Goal: Task Accomplishment & Management: Manage account settings

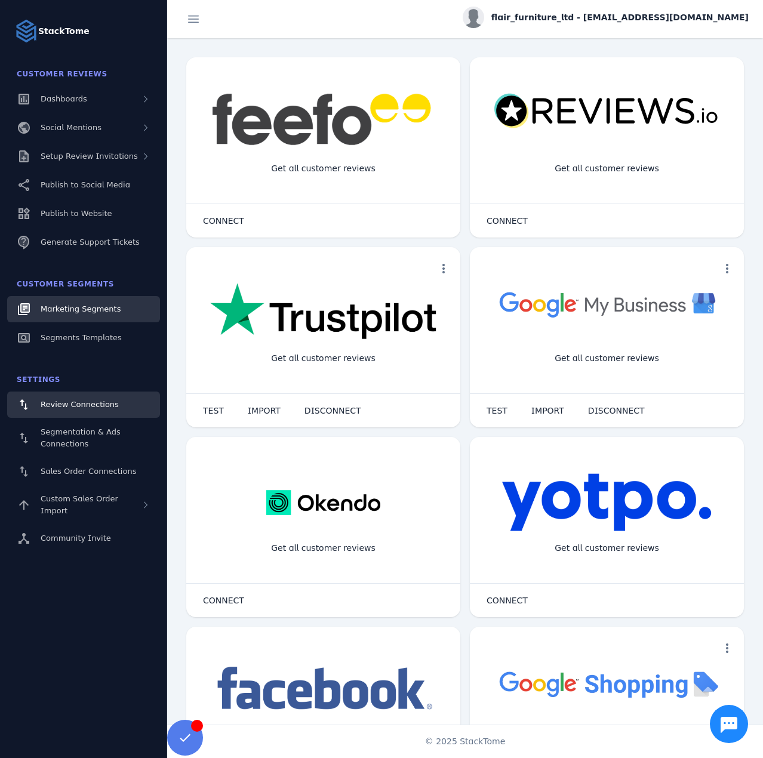
click at [86, 310] on span "Marketing Segments" at bounding box center [81, 308] width 80 height 9
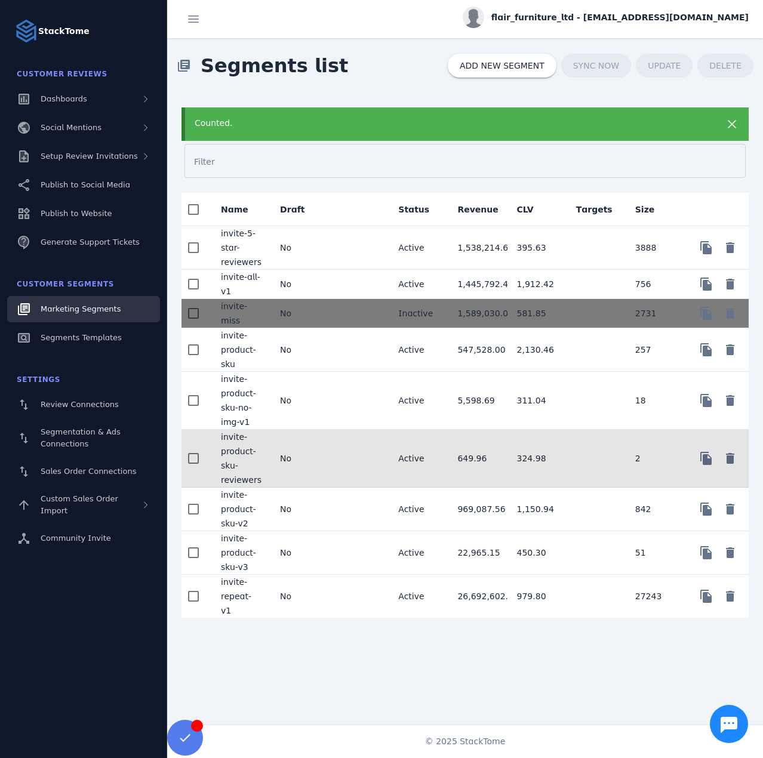
click at [328, 453] on mat-cell "No" at bounding box center [299, 459] width 59 height 58
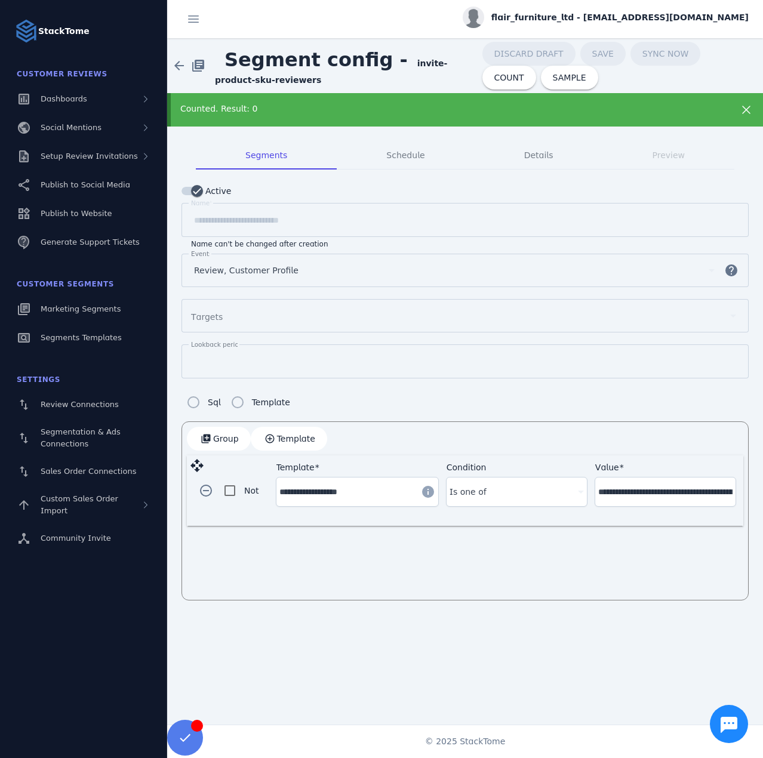
click at [286, 113] on div "Counted. Result: 0" at bounding box center [438, 109] width 516 height 13
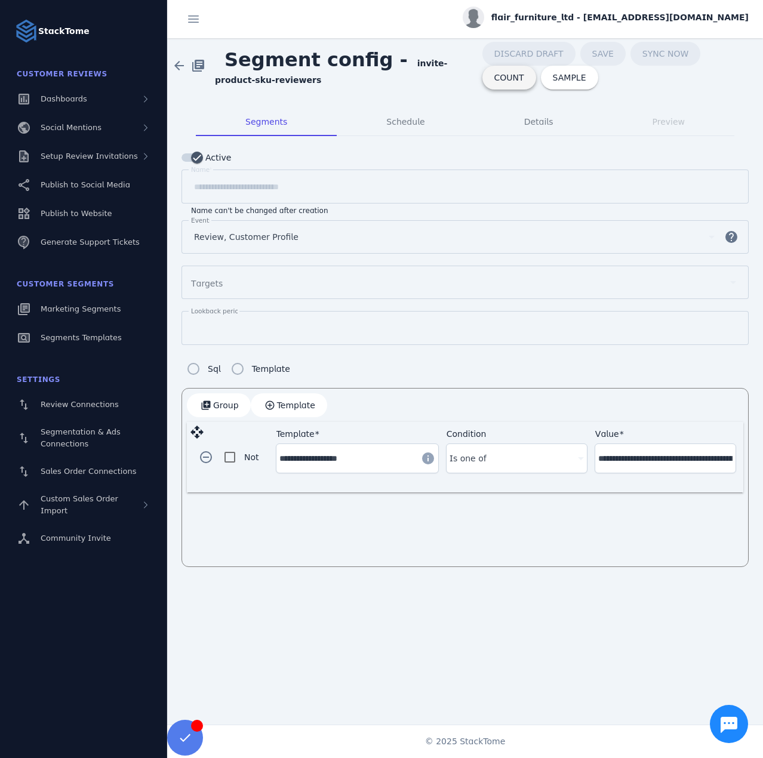
click at [524, 73] on span "COUNT" at bounding box center [509, 77] width 30 height 8
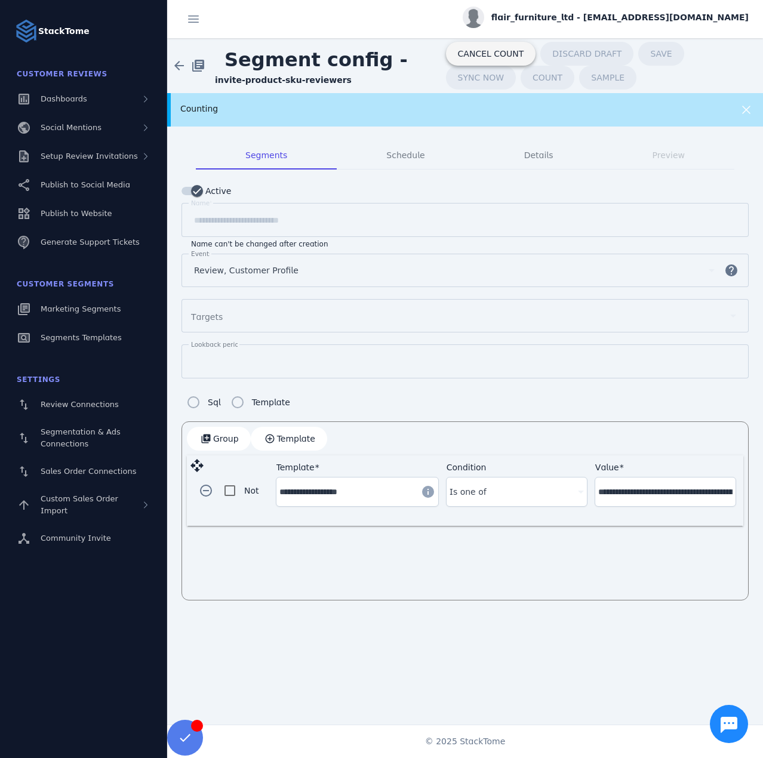
click at [477, 53] on span "CANCEL COUNT" at bounding box center [491, 54] width 66 height 8
click at [328, 110] on div "Counting" at bounding box center [438, 109] width 516 height 13
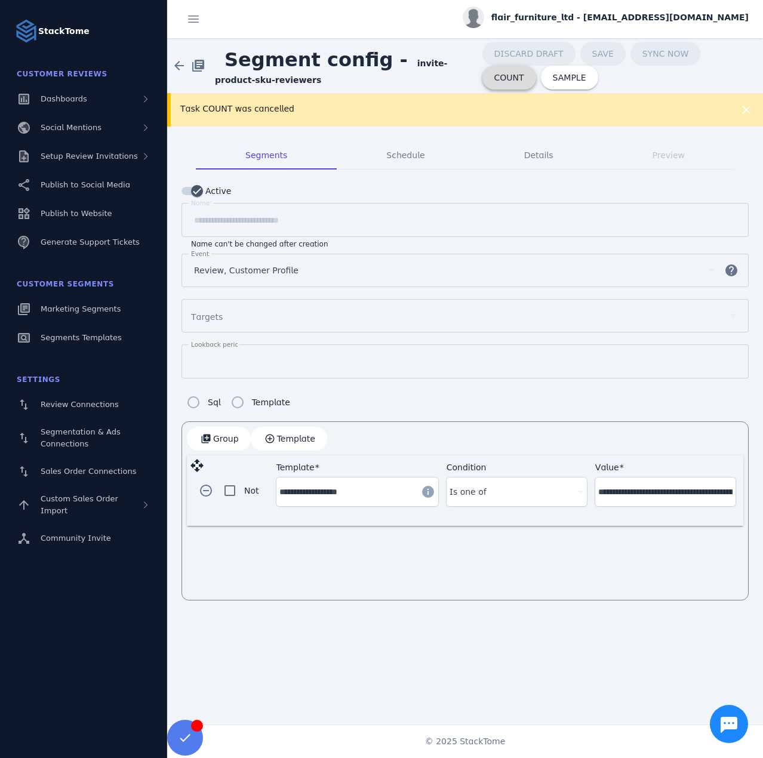
click at [524, 73] on span "COUNT" at bounding box center [509, 77] width 30 height 8
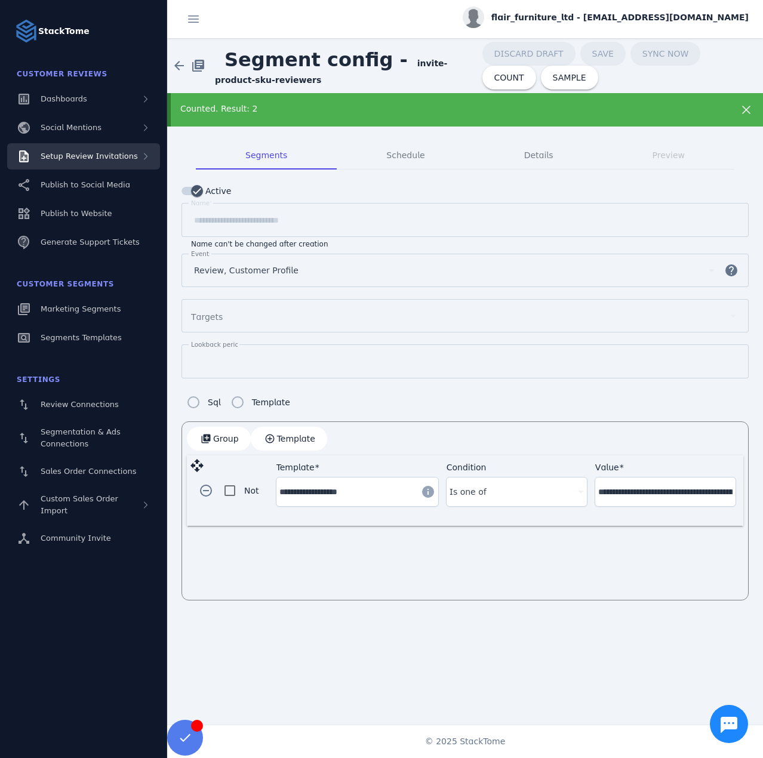
click at [112, 152] on span "Setup Review Invitations" at bounding box center [89, 156] width 97 height 9
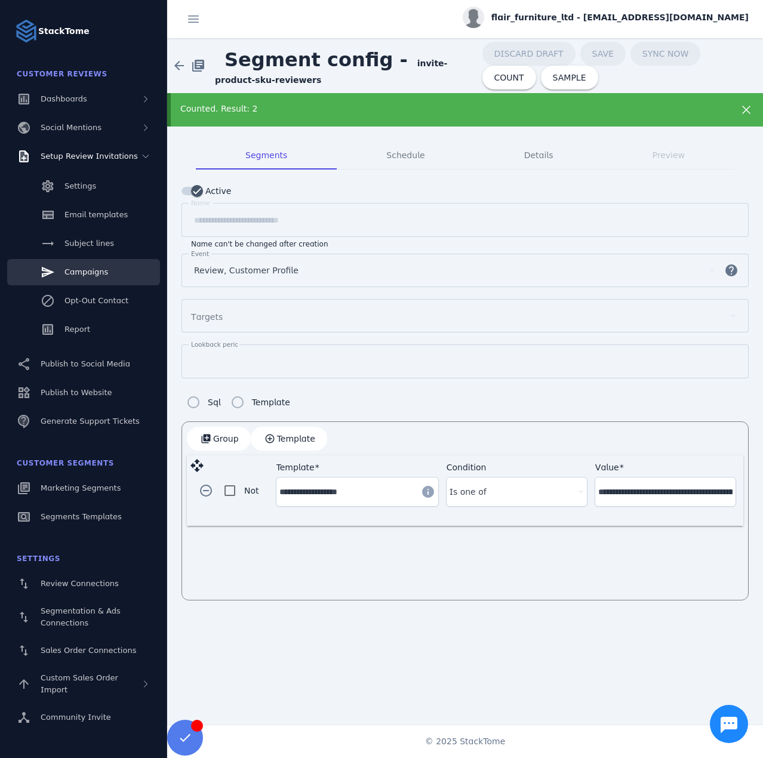
click at [90, 270] on span "Campaigns" at bounding box center [86, 271] width 44 height 9
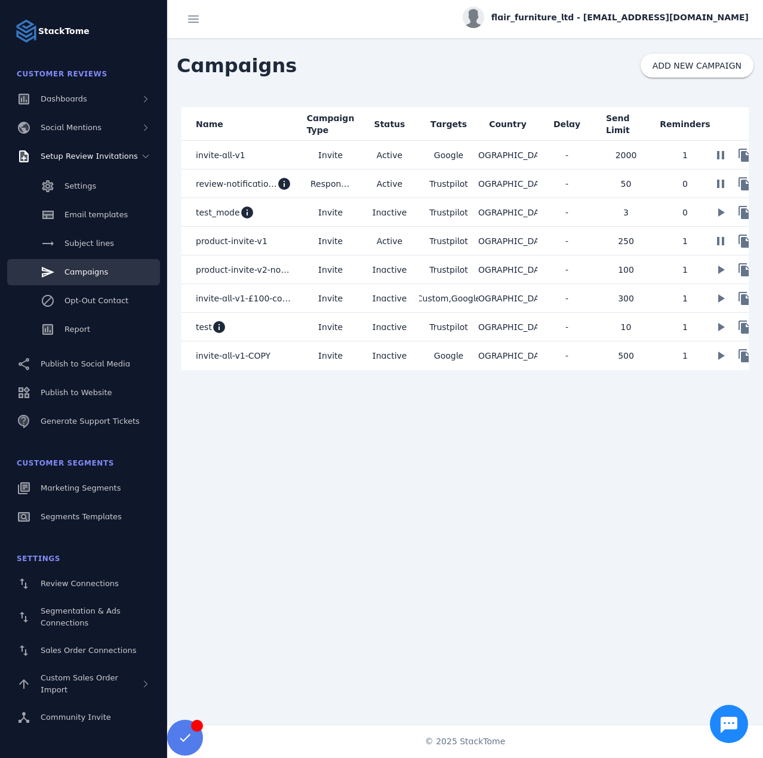
click at [233, 244] on span "product-invite-v1" at bounding box center [232, 241] width 72 height 14
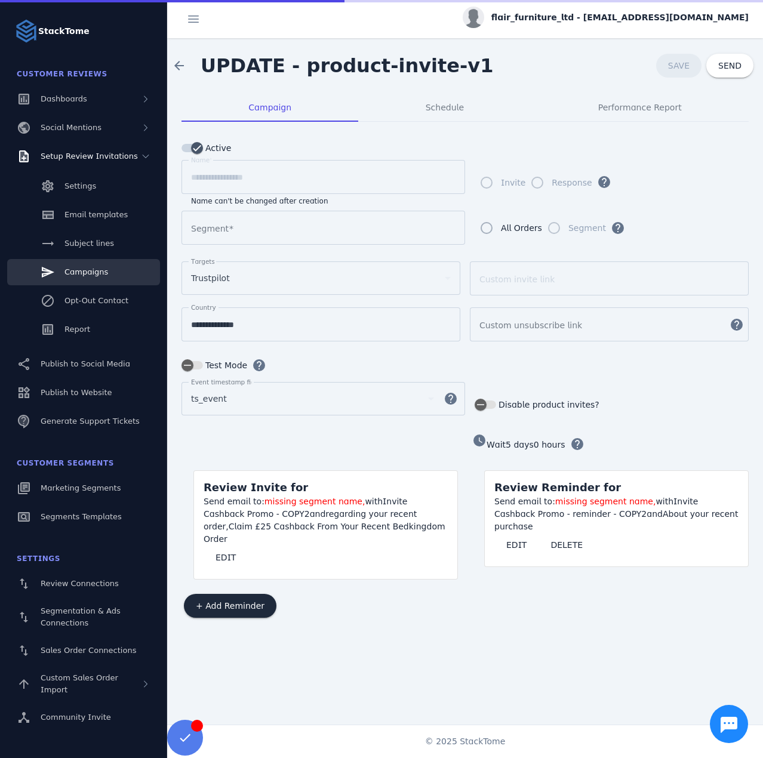
type input "**********"
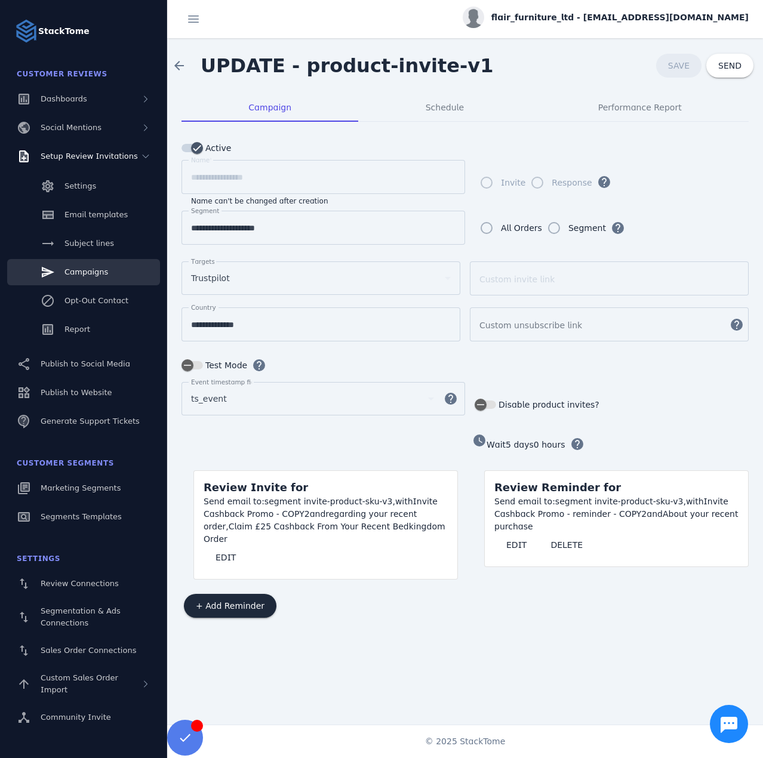
click at [646, 16] on span "flair_furniture_ltd - [EMAIL_ADDRESS][DOMAIN_NAME]" at bounding box center [619, 17] width 257 height 13
click at [686, 108] on button "Sign out" at bounding box center [706, 115] width 86 height 29
